Goal: Task Accomplishment & Management: Complete application form

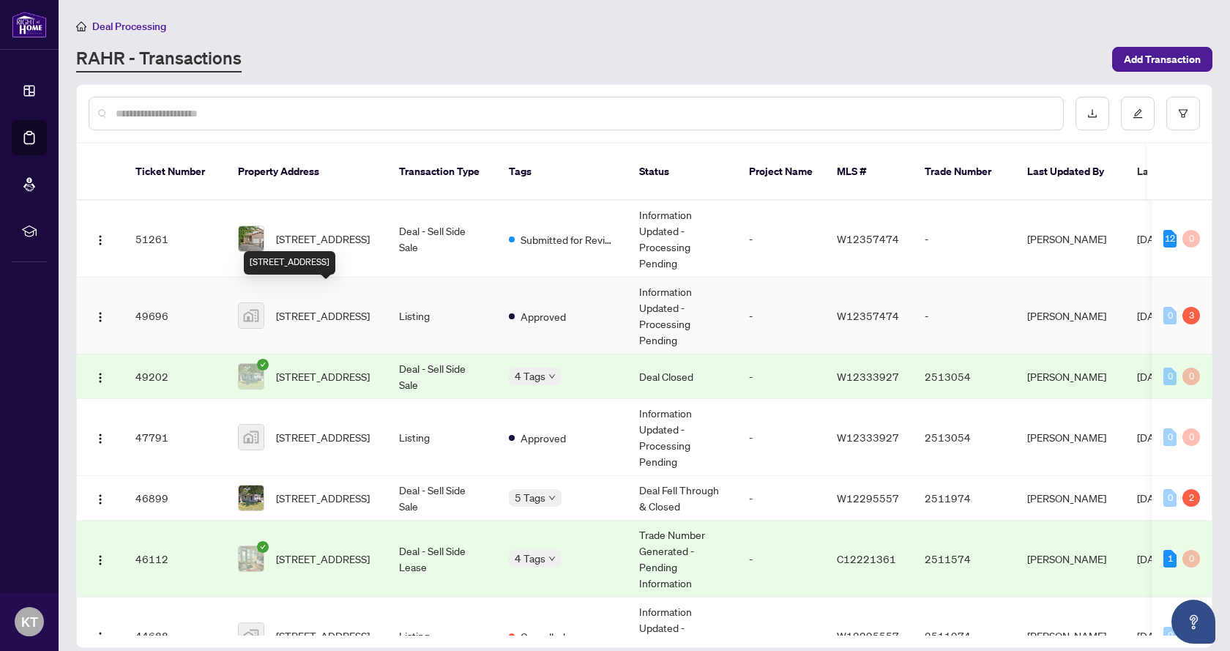
click at [348, 307] on span "[STREET_ADDRESS]" at bounding box center [323, 315] width 94 height 16
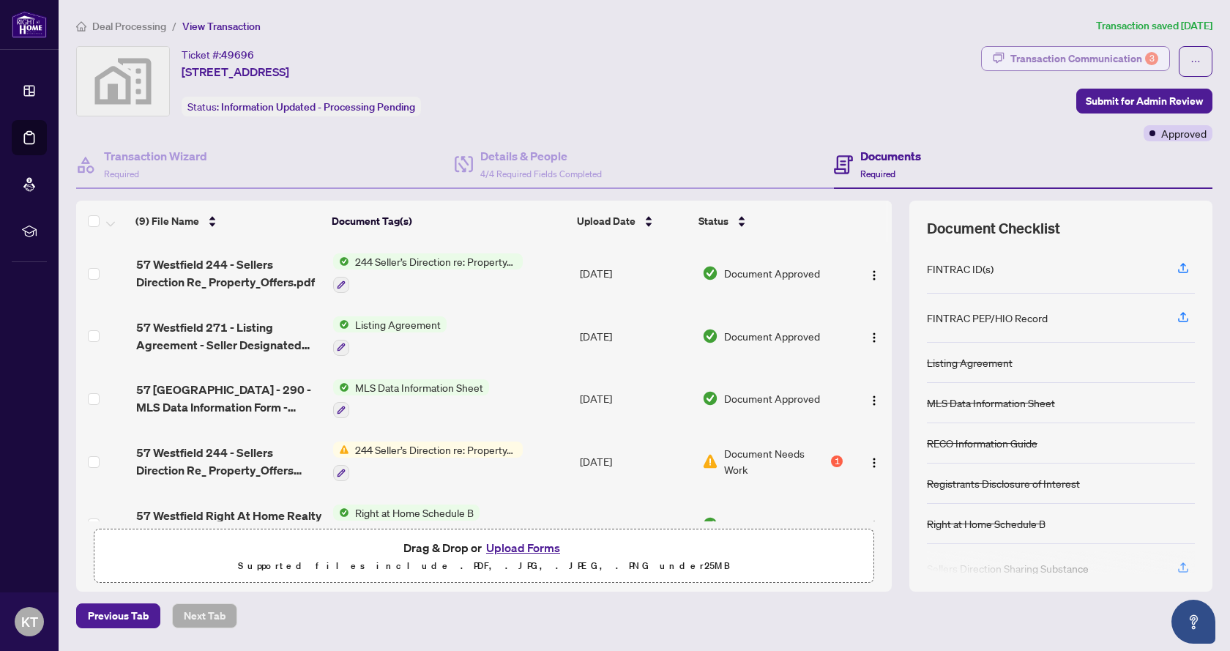
click at [1099, 58] on div "Transaction Communication 3" at bounding box center [1084, 58] width 148 height 23
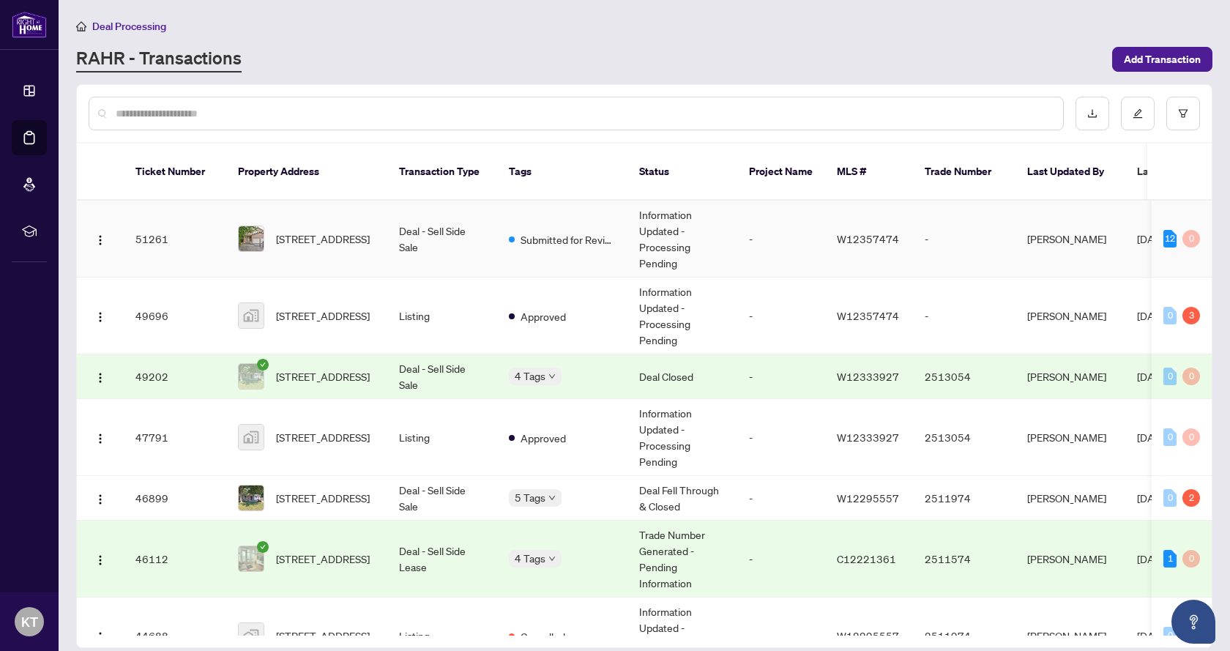
click at [294, 231] on span "[STREET_ADDRESS]" at bounding box center [323, 239] width 94 height 16
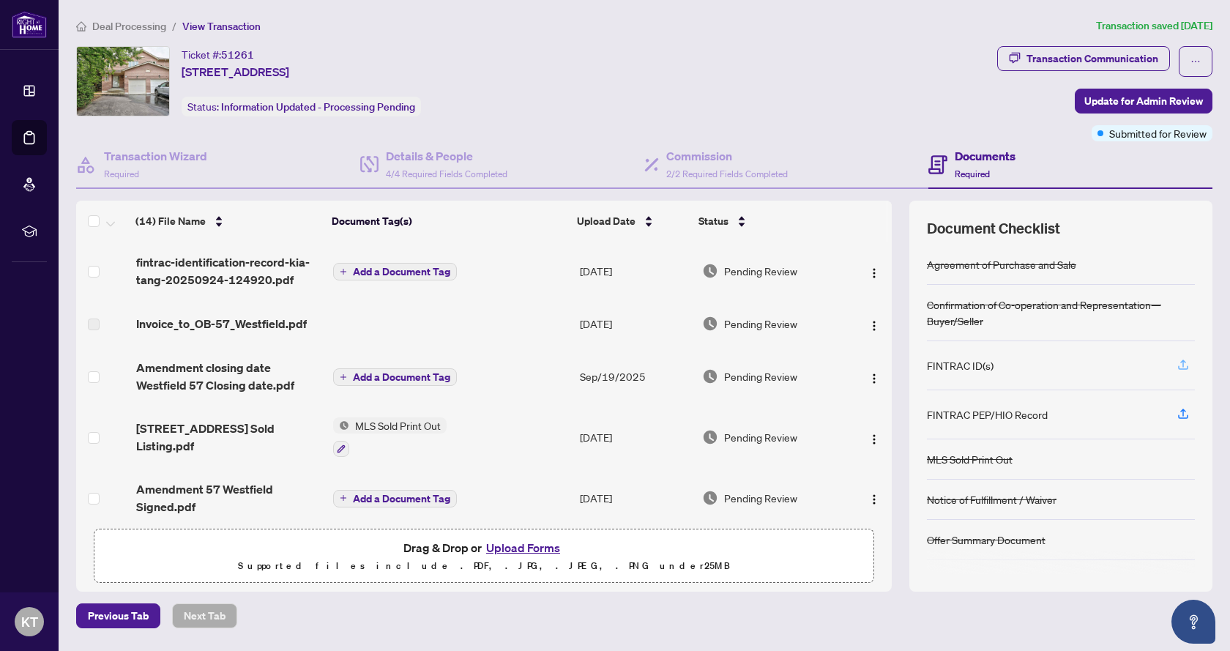
click at [1179, 362] on icon "button" at bounding box center [1182, 364] width 13 height 13
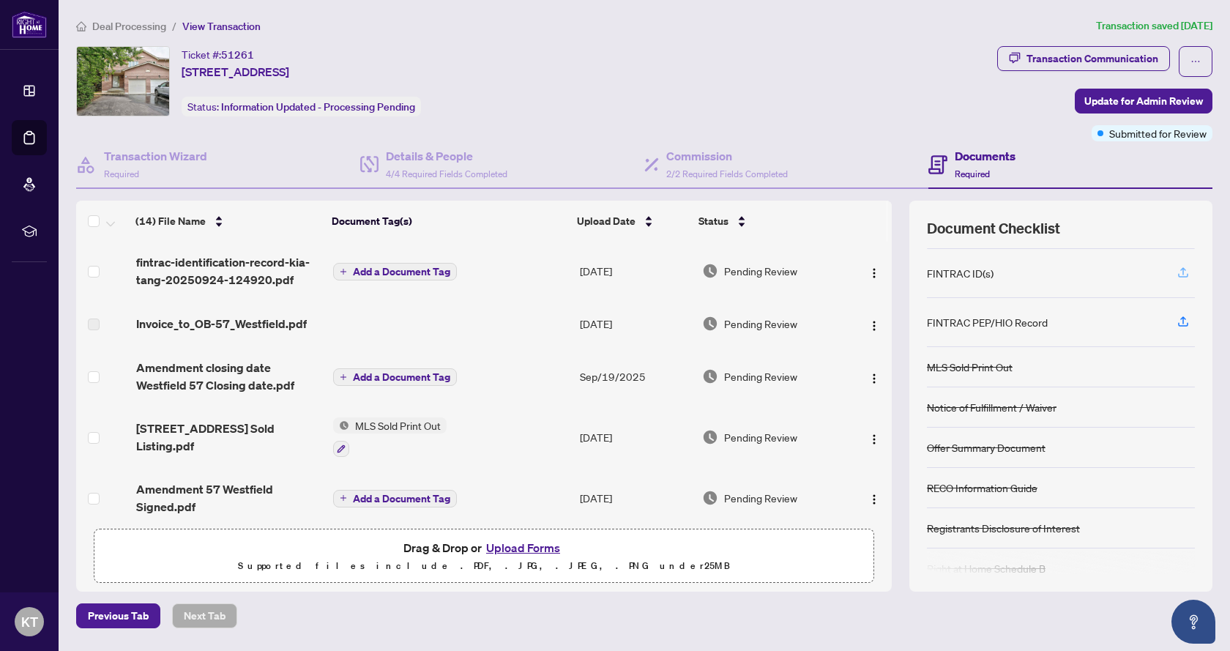
scroll to position [113, 0]
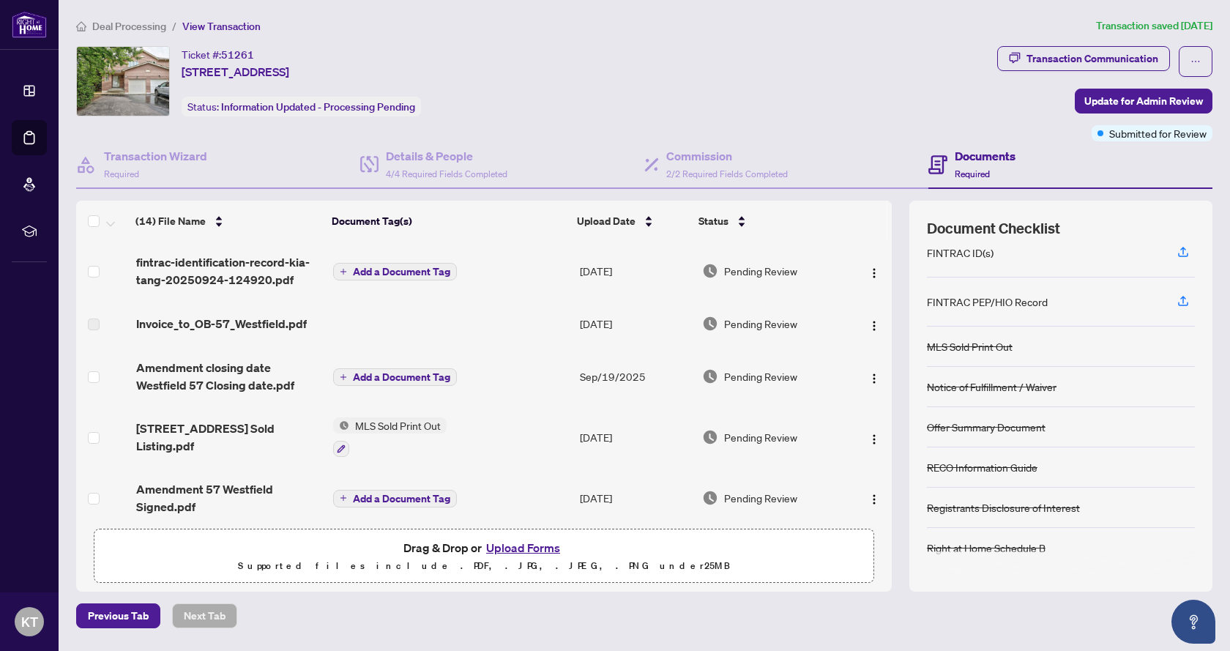
click at [509, 547] on button "Upload Forms" at bounding box center [523, 547] width 83 height 19
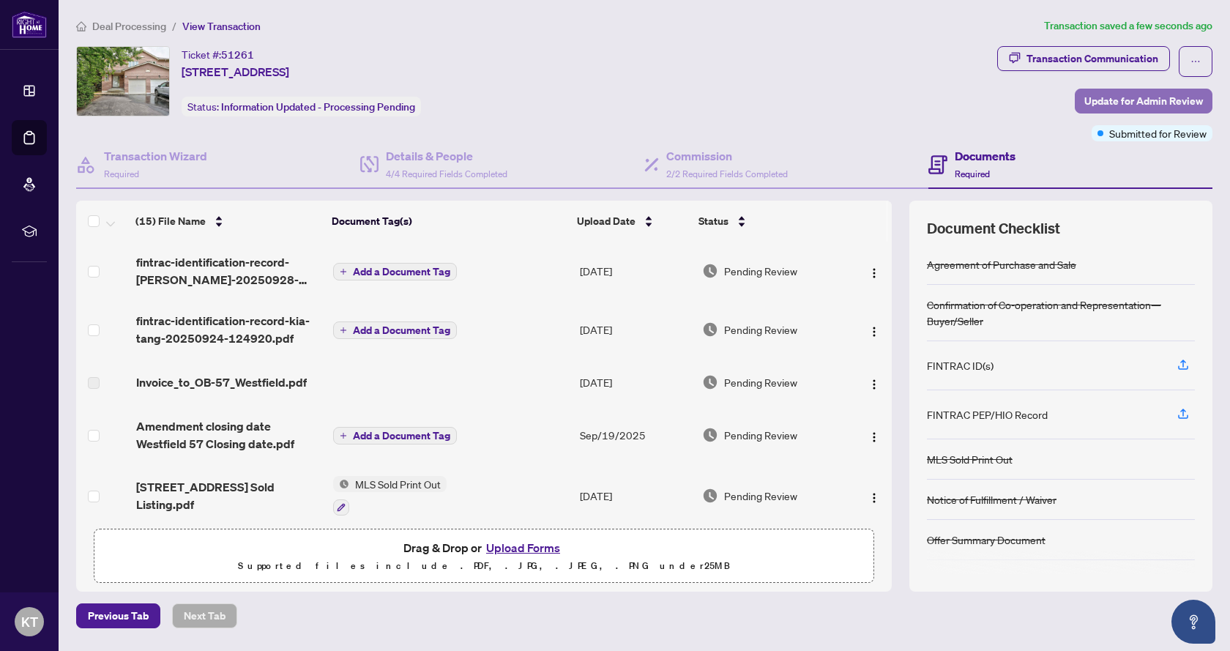
click at [1119, 102] on span "Update for Admin Review" at bounding box center [1143, 100] width 119 height 23
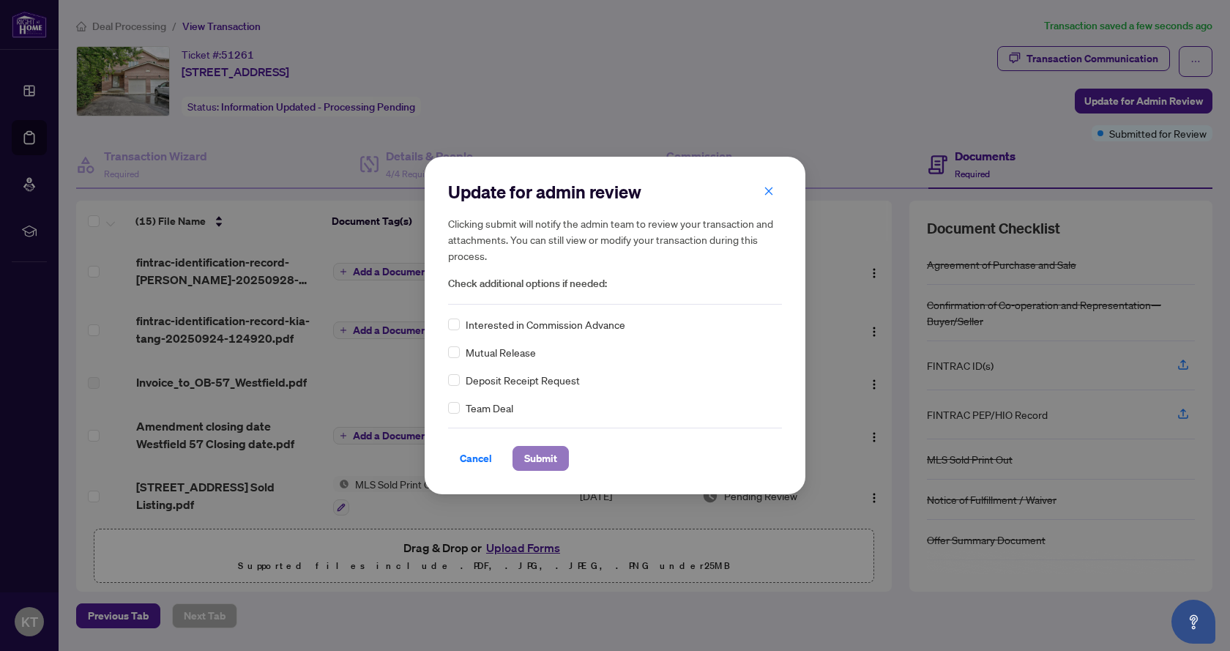
click at [550, 460] on span "Submit" at bounding box center [540, 458] width 33 height 23
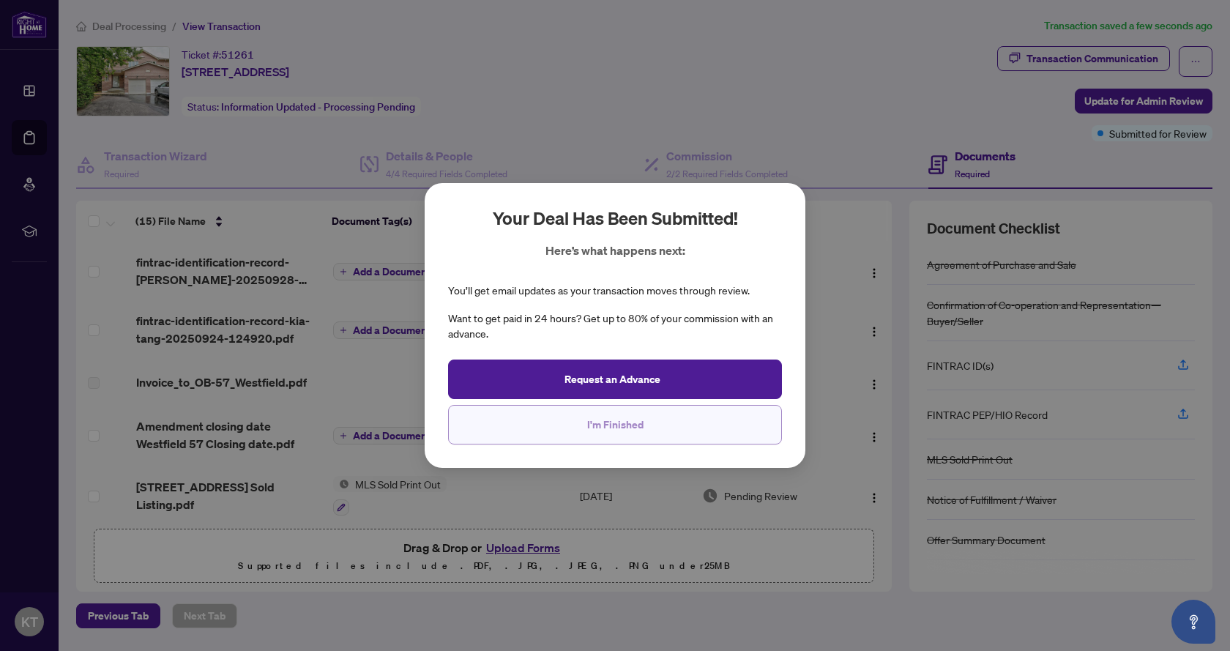
click at [622, 431] on span "I'm Finished" at bounding box center [615, 424] width 56 height 23
